Goal: Task Accomplishment & Management: Use online tool/utility

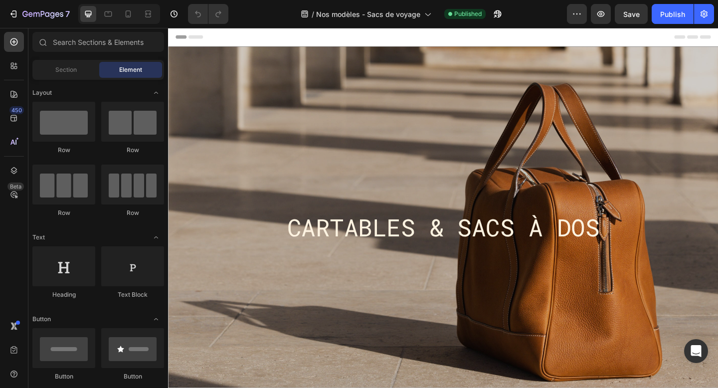
click at [410, 243] on h2 "Cartables & sacs à dos" at bounding box center [467, 245] width 582 height 36
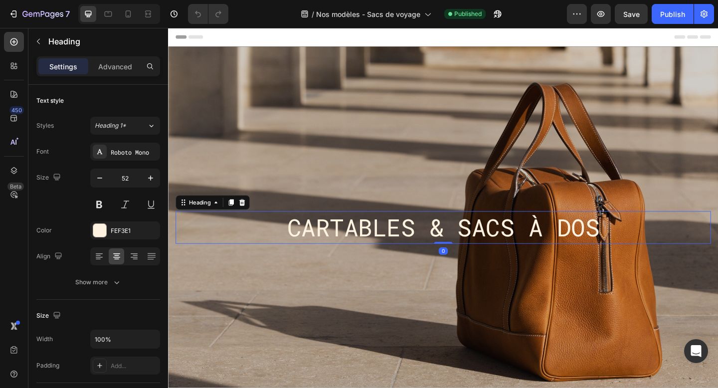
click at [401, 247] on h2 "Cartables & sacs à dos" at bounding box center [467, 245] width 582 height 36
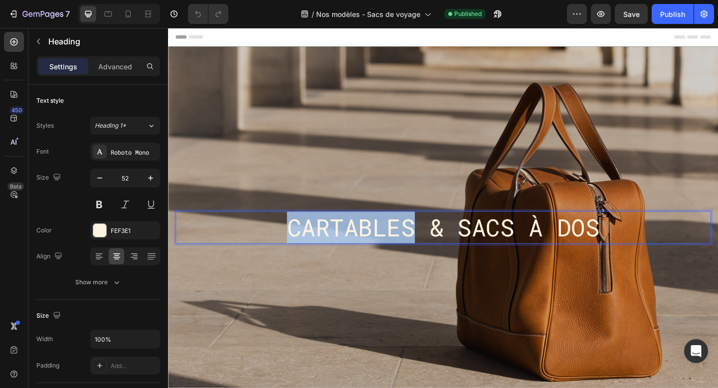
click at [401, 247] on p "Cartables & sacs à dos" at bounding box center [467, 245] width 580 height 34
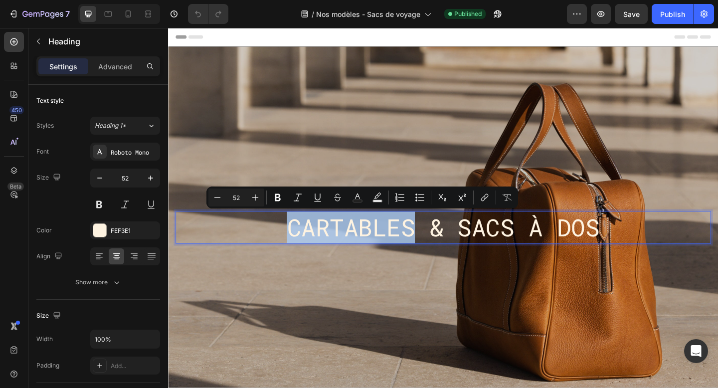
click at [401, 247] on p "Cartables & sacs à dos" at bounding box center [467, 245] width 580 height 34
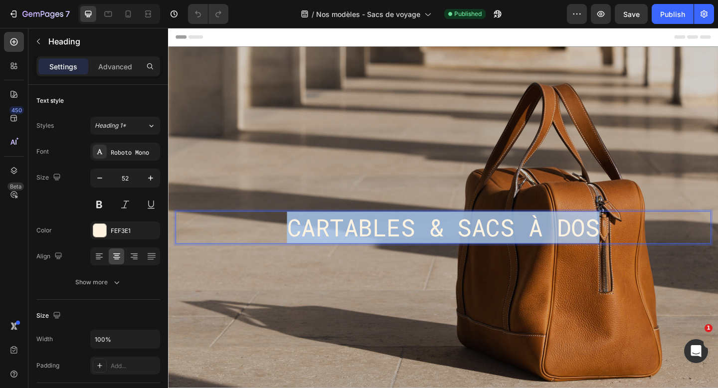
drag, startPoint x: 299, startPoint y: 247, endPoint x: 650, endPoint y: 256, distance: 351.0
click at [650, 256] on p "Cartables & sacs à dos" at bounding box center [467, 245] width 580 height 34
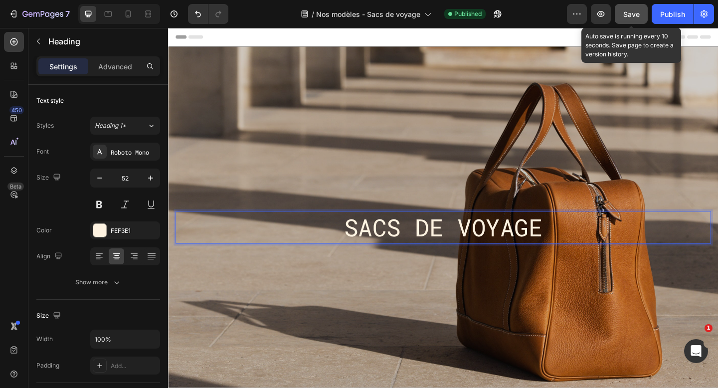
click at [633, 10] on span "Save" at bounding box center [631, 14] width 16 height 8
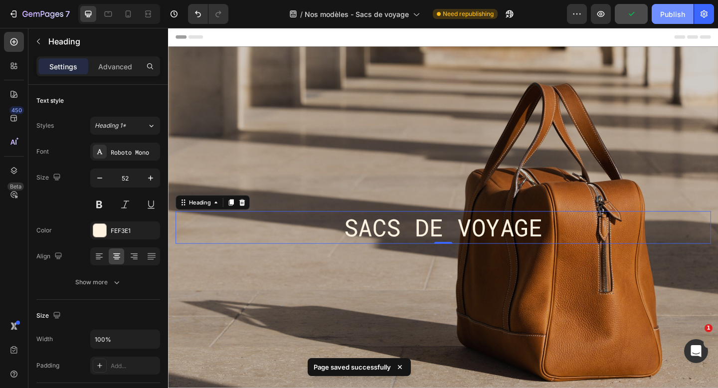
click at [674, 14] on div "Publish" at bounding box center [672, 14] width 25 height 10
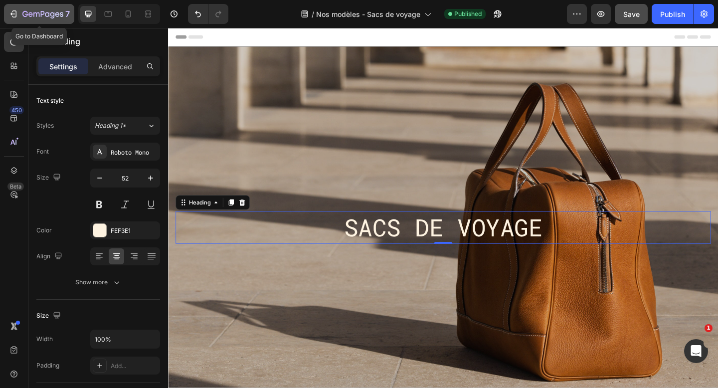
click at [13, 12] on icon "button" at bounding box center [13, 14] width 10 height 10
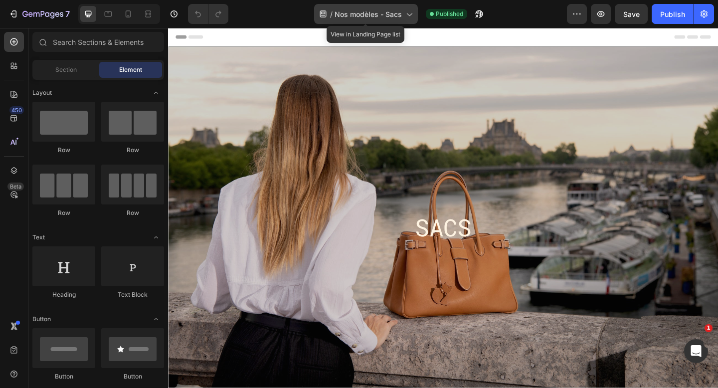
click at [414, 14] on div "/ Nos modèles - Sacs" at bounding box center [366, 14] width 104 height 20
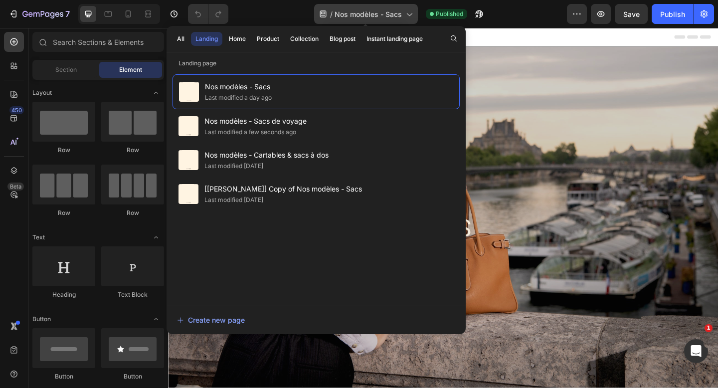
click at [414, 14] on div "/ Nos modèles - Sacs" at bounding box center [366, 14] width 104 height 20
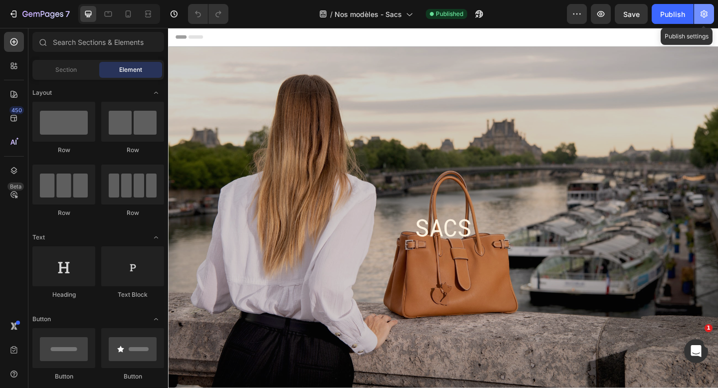
click at [708, 9] on icon "button" at bounding box center [704, 14] width 10 height 10
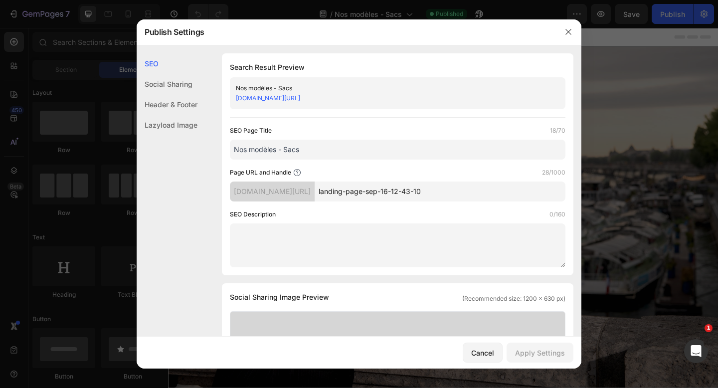
click at [440, 192] on input "landing-page-sep-16-12-43-10" at bounding box center [440, 191] width 251 height 20
drag, startPoint x: 486, startPoint y: 188, endPoint x: 378, endPoint y: 191, distance: 108.7
click at [378, 191] on input "landing-page-sep-16-12-43-10" at bounding box center [440, 191] width 251 height 20
type input "N"
type input "nos-modeles-sacs"
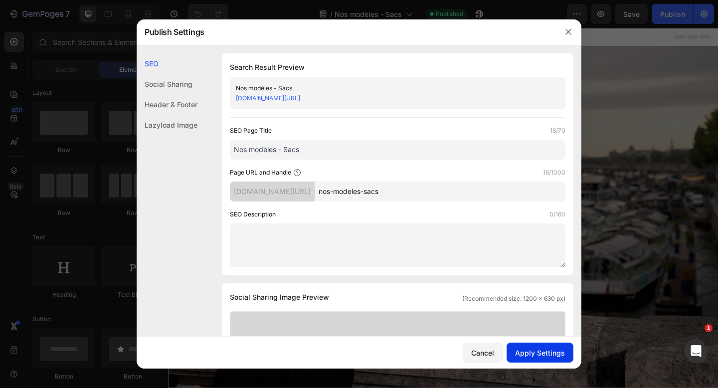
click at [534, 355] on div "Apply Settings" at bounding box center [540, 352] width 50 height 10
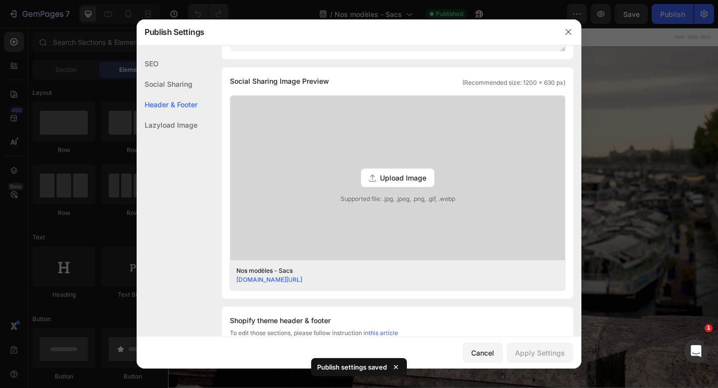
scroll to position [500, 0]
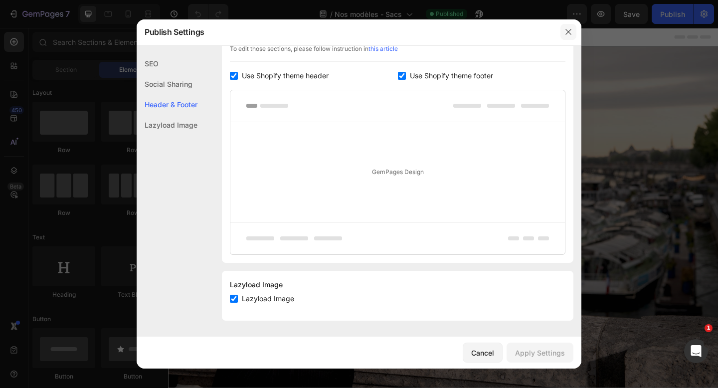
click at [568, 33] on icon "button" at bounding box center [568, 32] width 8 height 8
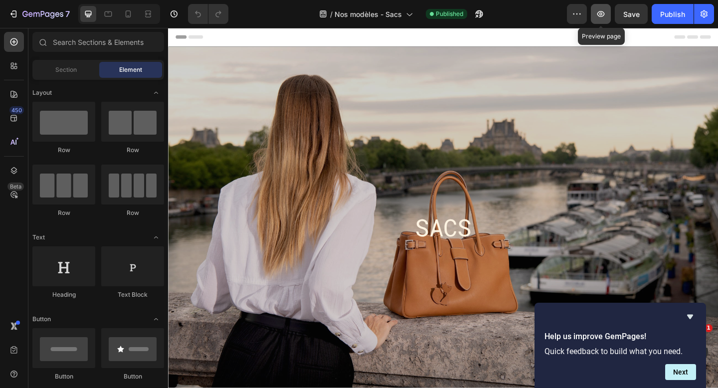
click at [601, 13] on icon "button" at bounding box center [601, 14] width 10 height 10
click at [577, 15] on icon "button" at bounding box center [577, 14] width 10 height 10
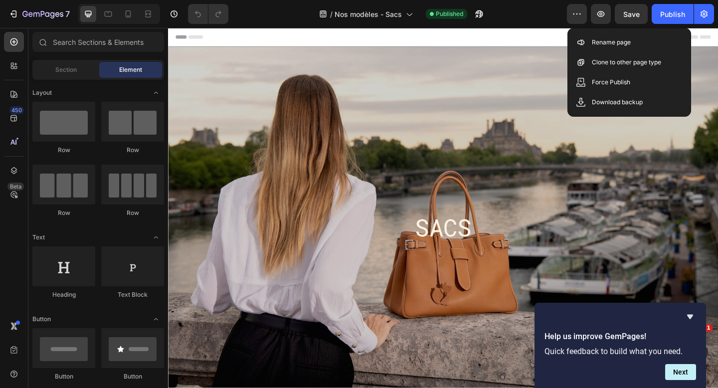
click at [519, 13] on div "/ Nos modèles - Sacs Published" at bounding box center [401, 14] width 330 height 20
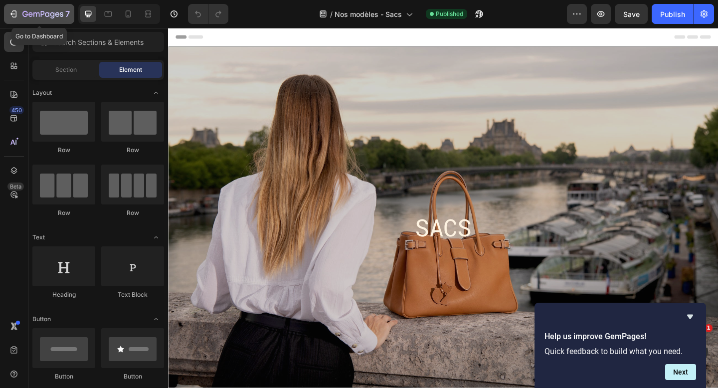
click at [13, 14] on icon "button" at bounding box center [12, 13] width 4 height 3
